Goal: Task Accomplishment & Management: Manage account settings

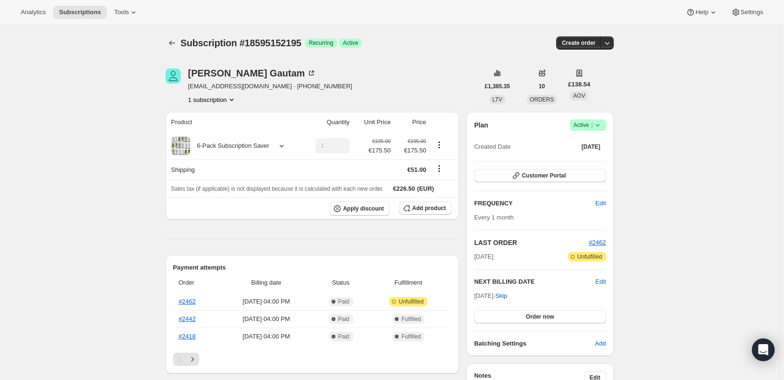
click at [208, 102] on button "1 subscription" at bounding box center [212, 99] width 48 height 9
click at [586, 123] on span "Active |" at bounding box center [587, 124] width 29 height 9
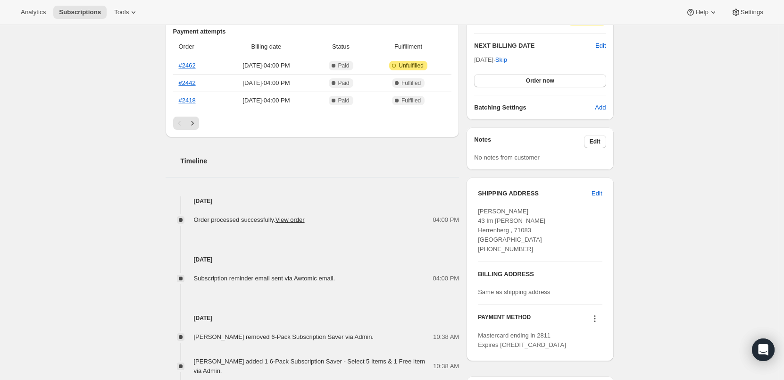
scroll to position [377, 0]
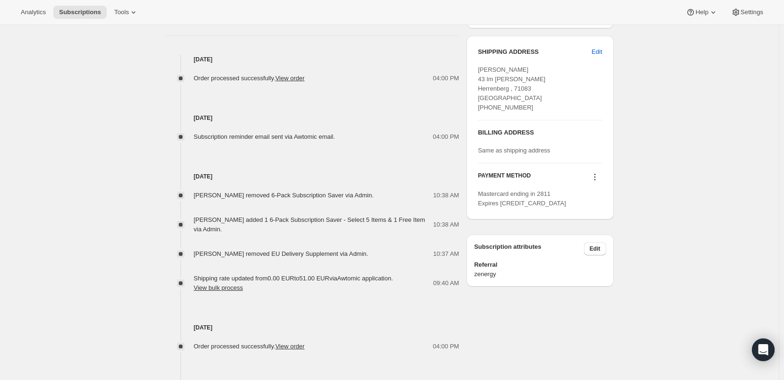
click at [117, 234] on div "Subscription #18595152195. This page is ready Subscription #18595152195 Success…" at bounding box center [389, 57] width 779 height 819
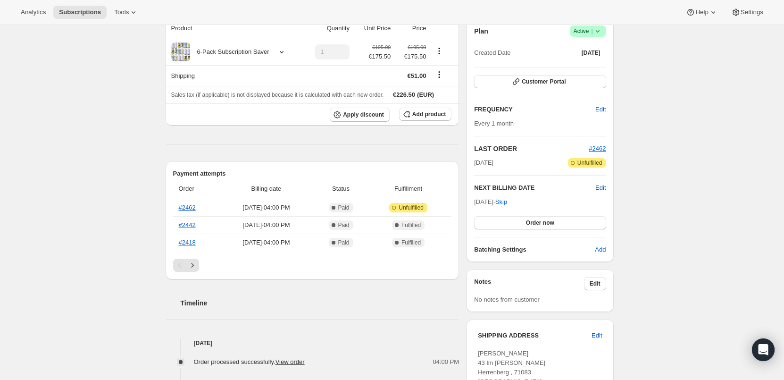
scroll to position [0, 0]
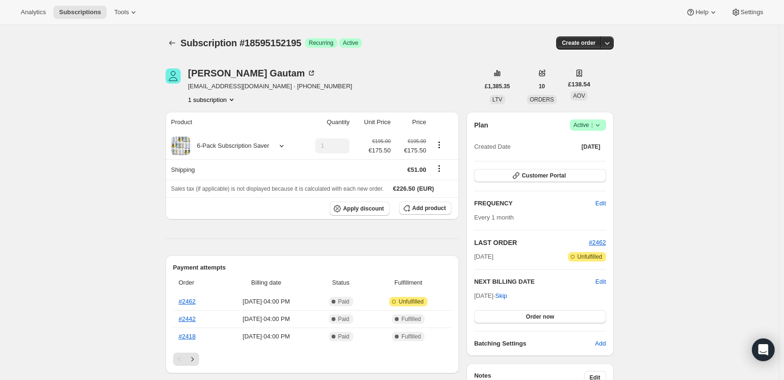
click at [582, 123] on span "Active |" at bounding box center [587, 124] width 29 height 9
click at [586, 158] on span "Cancel subscription" at bounding box center [590, 159] width 53 height 7
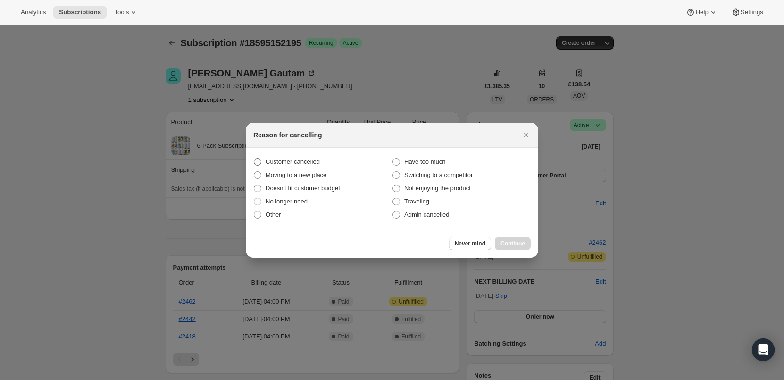
click at [295, 159] on span "Customer cancelled" at bounding box center [293, 161] width 54 height 7
click at [254, 158] on input "Customer cancelled" at bounding box center [254, 158] width 0 height 0
radio input "true"
click at [514, 245] on span "Continue" at bounding box center [512, 244] width 25 height 8
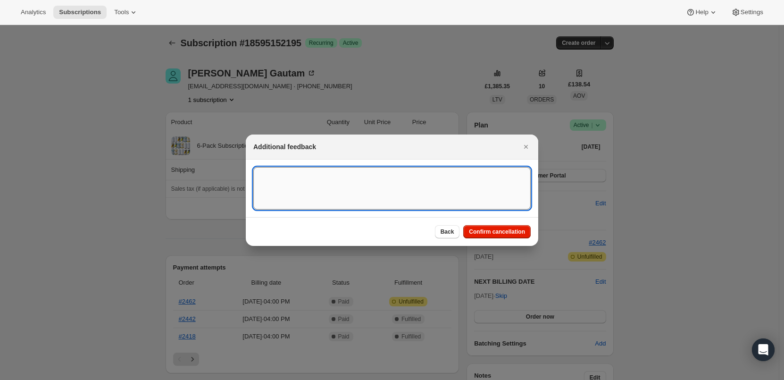
click at [328, 182] on textarea ":rbl:" at bounding box center [391, 188] width 277 height 42
type textarea "Customer cancelled subscription via Support Email. - ED"
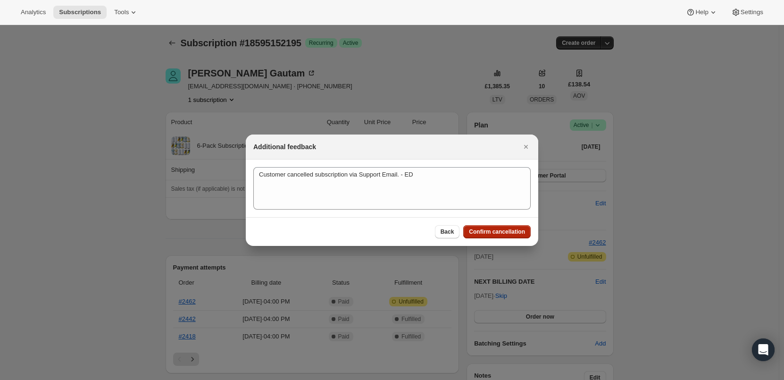
click at [497, 233] on span "Confirm cancellation" at bounding box center [497, 232] width 56 height 8
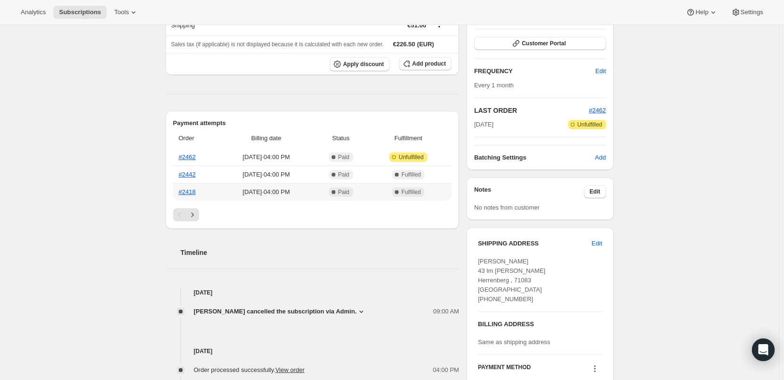
scroll to position [189, 0]
click at [186, 156] on link "#2462" at bounding box center [187, 155] width 17 height 7
